Goal: Complete application form

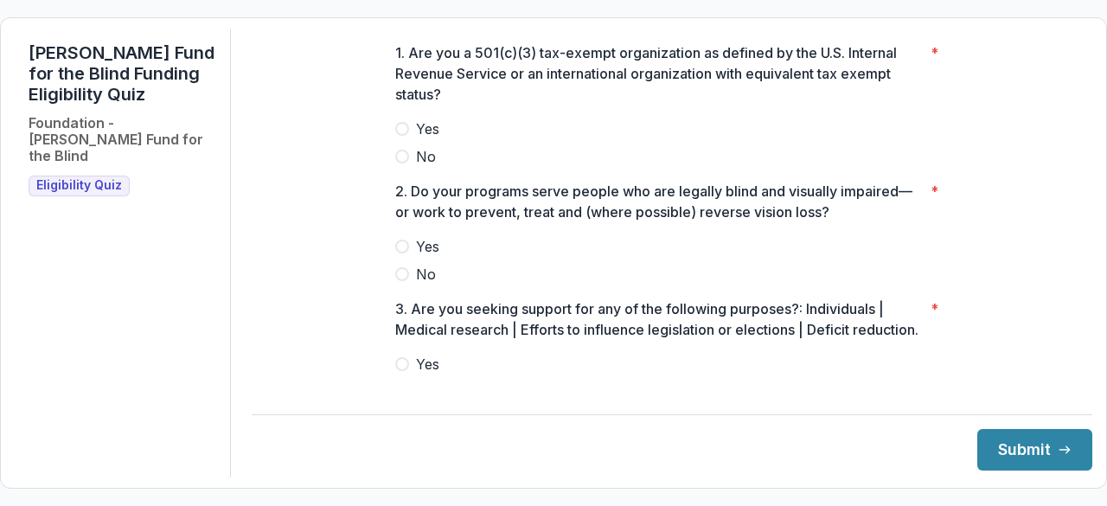
click at [400, 136] on span at bounding box center [402, 129] width 14 height 14
click at [404, 252] on label "Yes" at bounding box center [671, 246] width 553 height 21
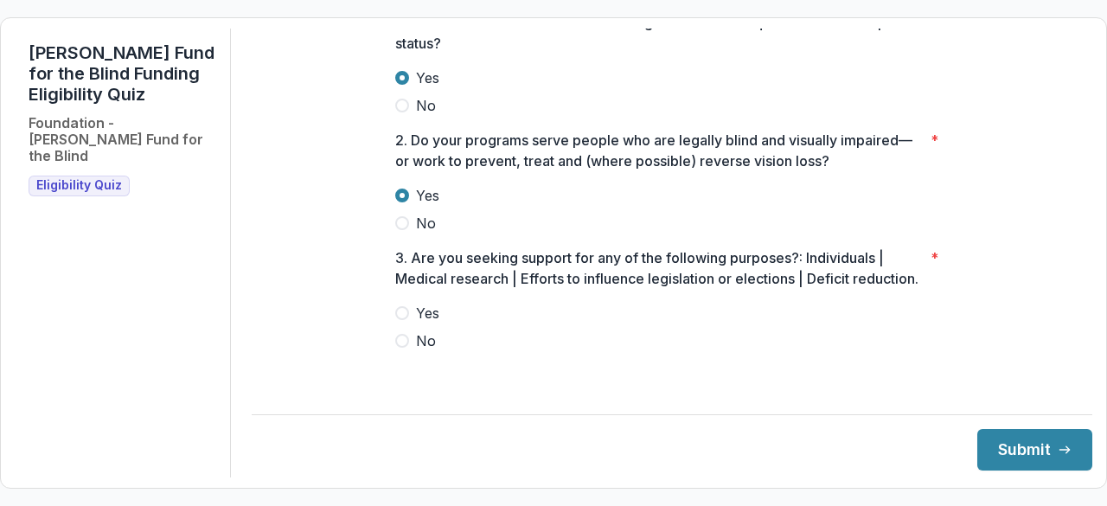
click at [397, 348] on span at bounding box center [402, 341] width 14 height 14
click at [1038, 454] on button "Submit" at bounding box center [1034, 450] width 115 height 42
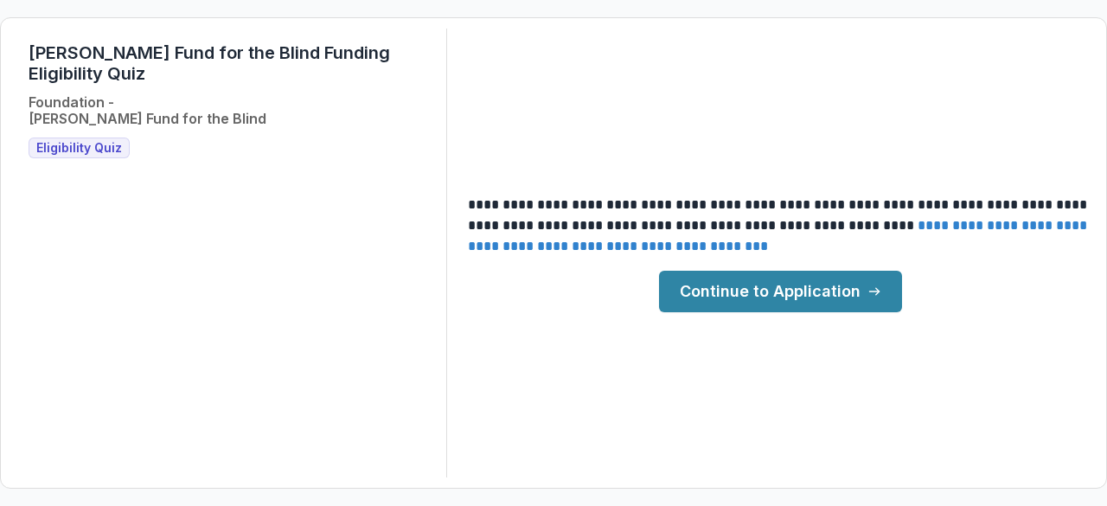
click at [796, 304] on link "Continue to Application" at bounding box center [780, 292] width 243 height 42
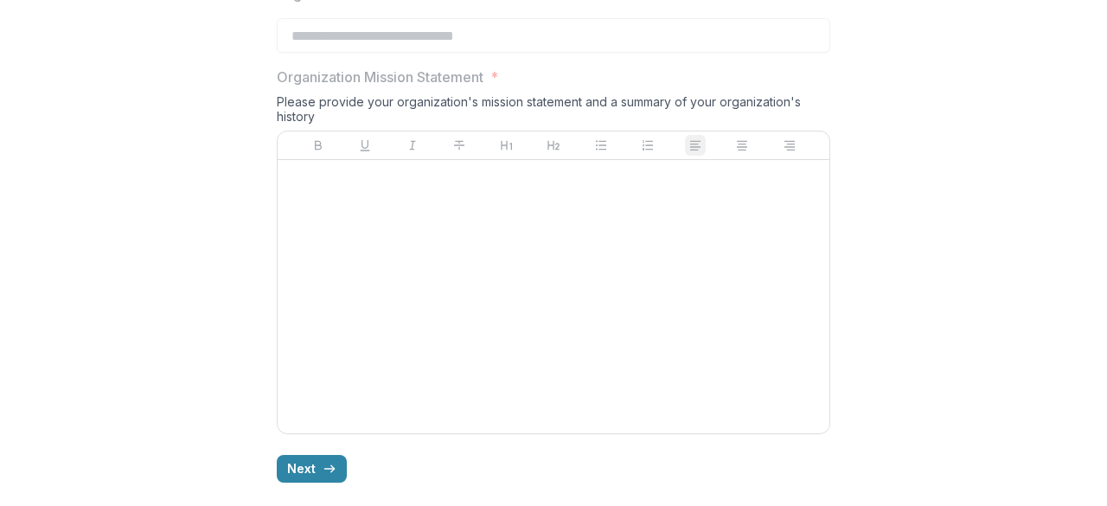
scroll to position [1503, 0]
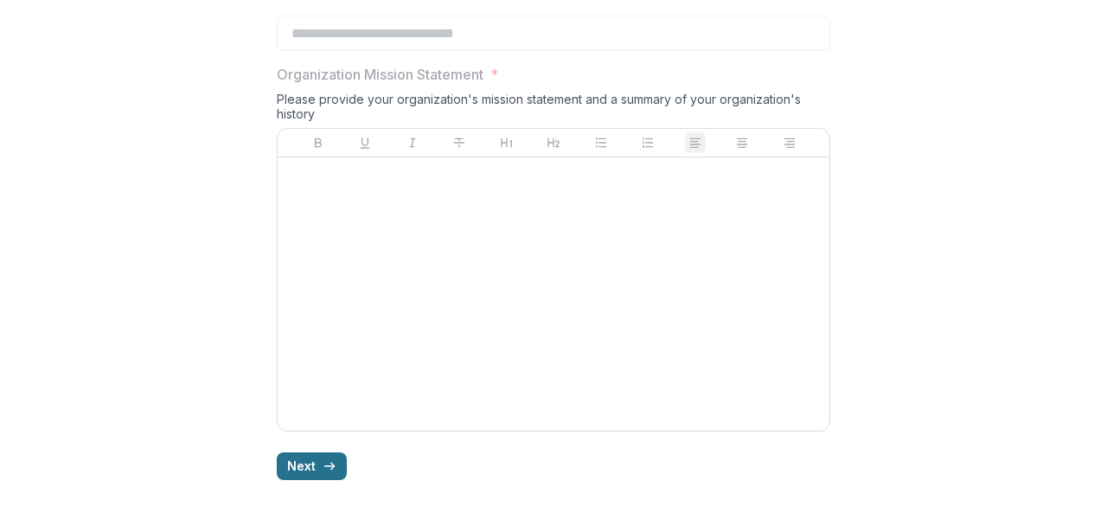
click at [325, 455] on button "Next" at bounding box center [312, 466] width 70 height 28
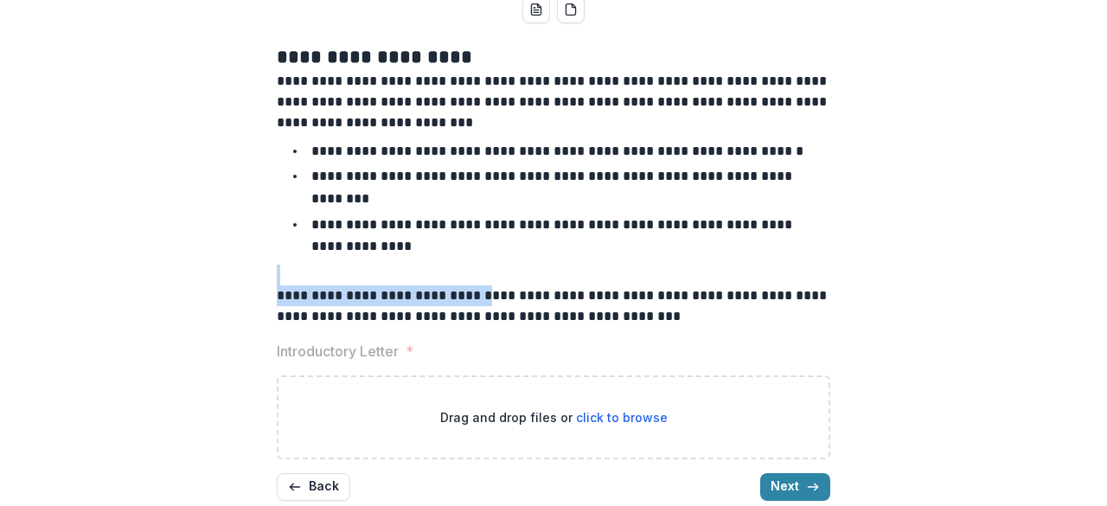
drag, startPoint x: 502, startPoint y: 270, endPoint x: 652, endPoint y: 262, distance: 150.7
click at [652, 262] on div "**********" at bounding box center [553, 185] width 553 height 283
click at [770, 473] on button "Next" at bounding box center [795, 487] width 70 height 28
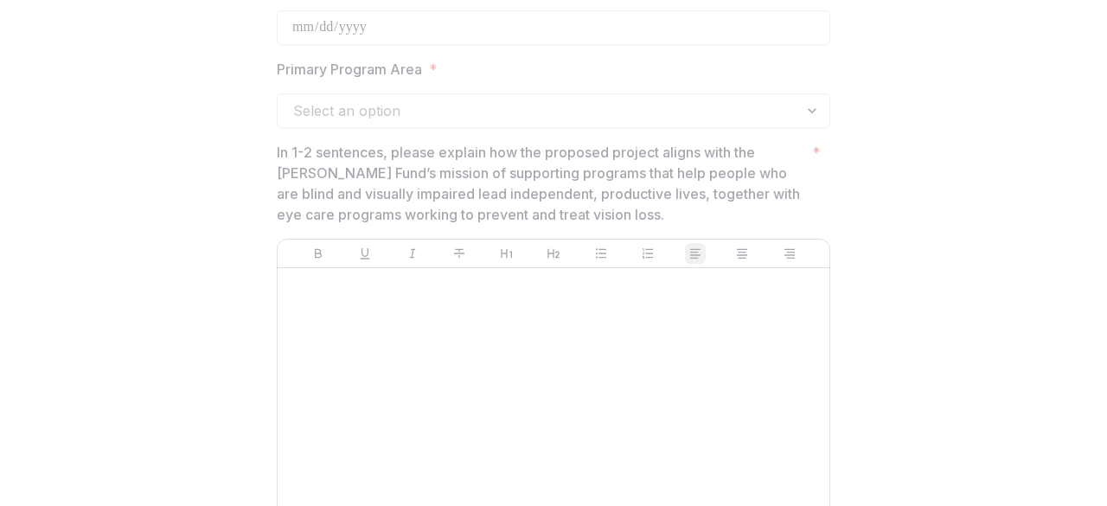
scroll to position [579, 0]
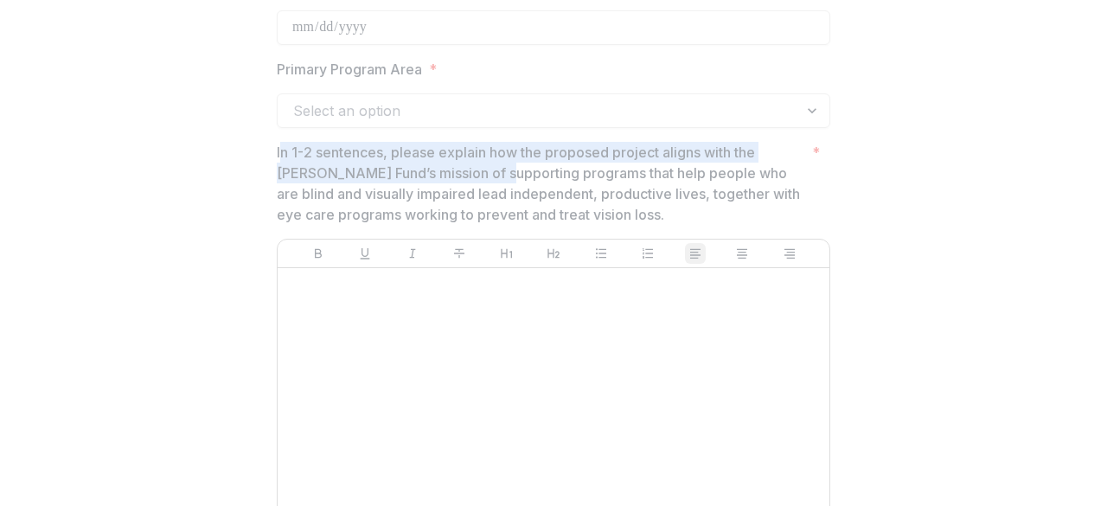
drag, startPoint x: 280, startPoint y: 150, endPoint x: 492, endPoint y: 166, distance: 212.5
click at [492, 166] on p "In 1-2 sentences, please explain how the proposed project aligns with the [PERS…" at bounding box center [541, 183] width 528 height 83
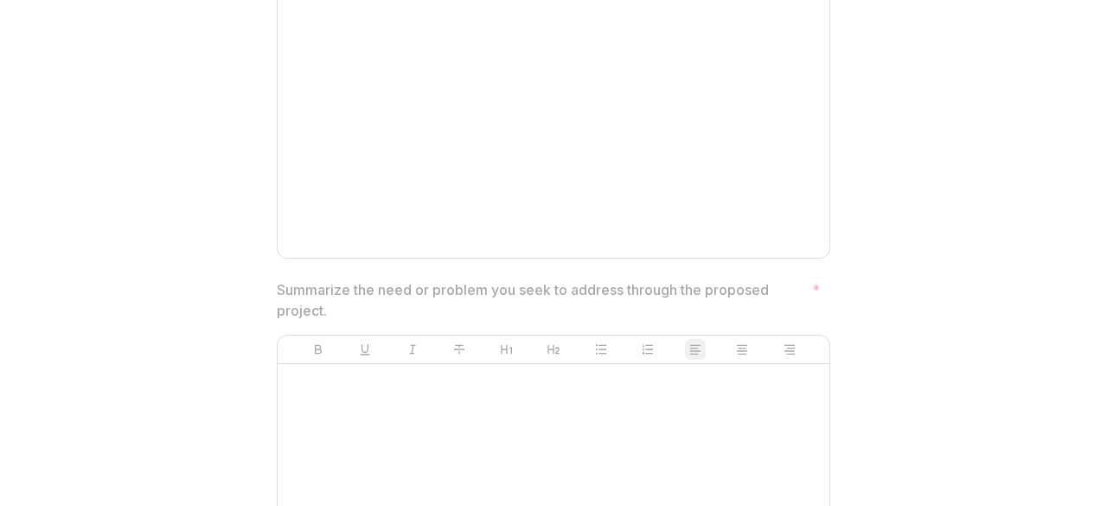
scroll to position [873, 0]
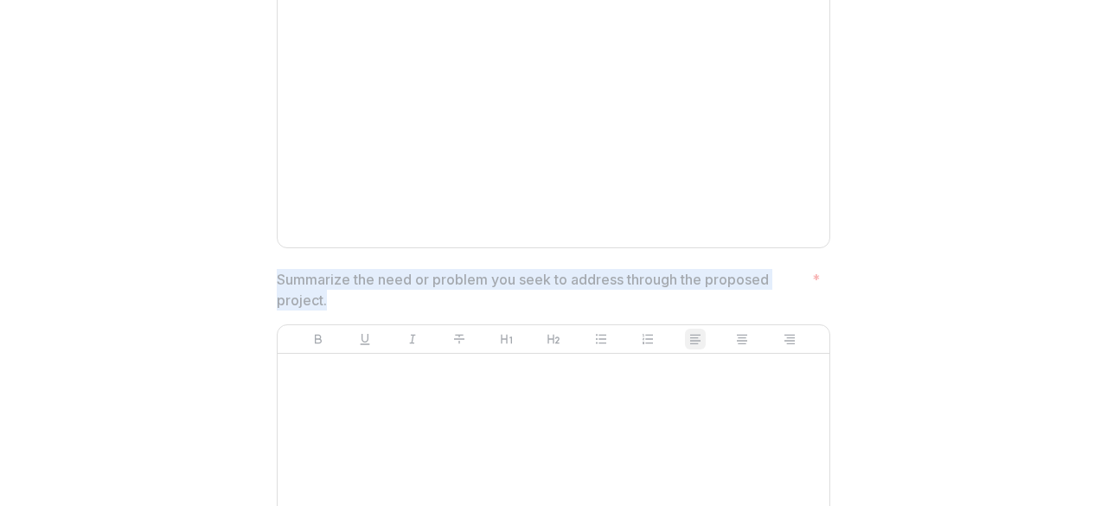
drag, startPoint x: 278, startPoint y: 279, endPoint x: 514, endPoint y: 289, distance: 236.3
click at [515, 291] on p "Summarize the need or problem you seek to address through the proposed project." at bounding box center [541, 290] width 528 height 42
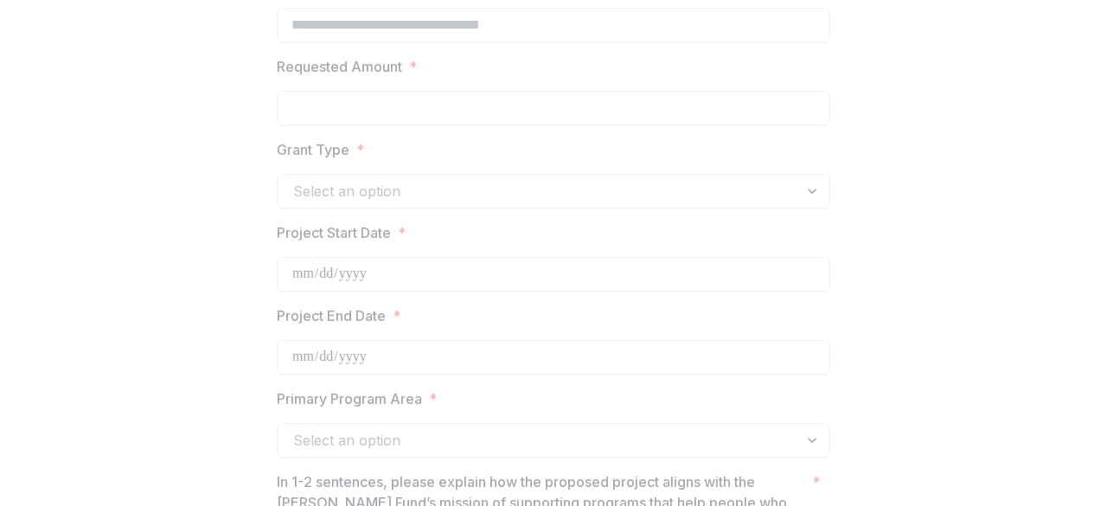
scroll to position [0, 0]
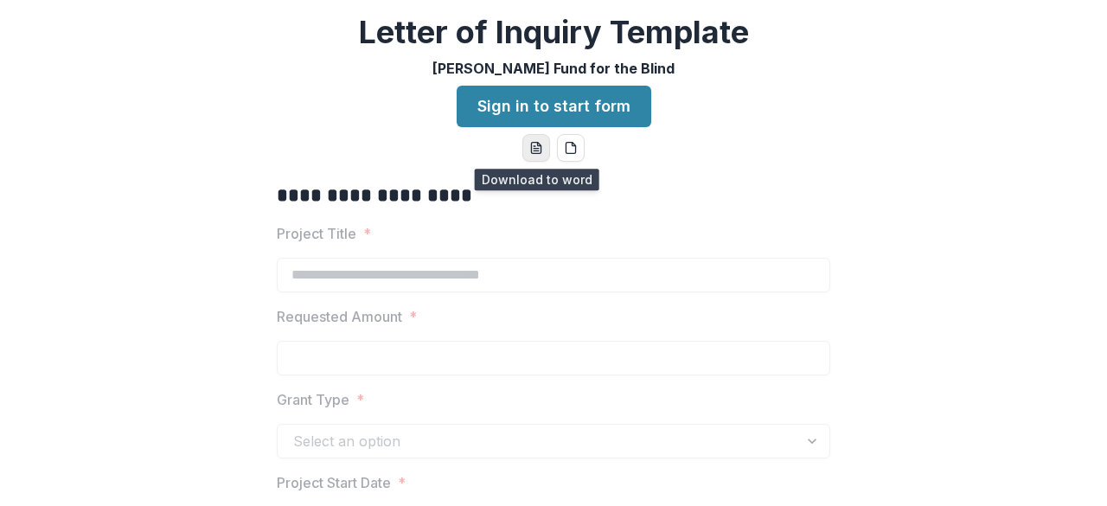
click at [526, 145] on button "word-download" at bounding box center [536, 148] width 28 height 28
